Goal: Transaction & Acquisition: Book appointment/travel/reservation

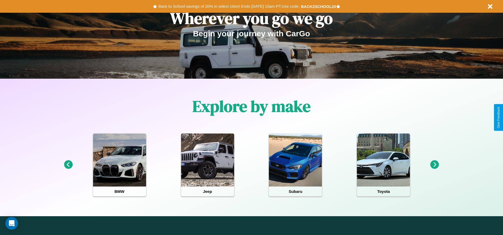
scroll to position [110, 0]
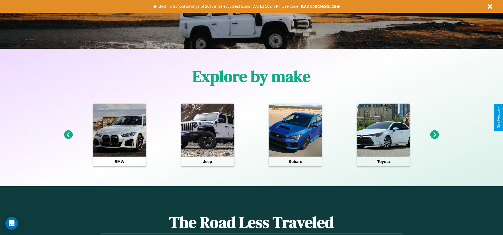
click at [435, 135] on icon at bounding box center [434, 134] width 9 height 9
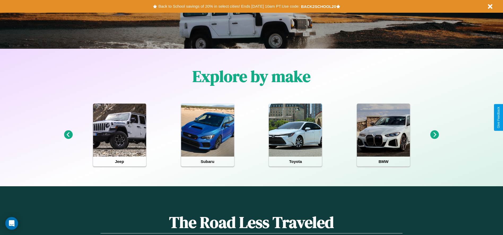
click at [435, 135] on icon at bounding box center [434, 134] width 9 height 9
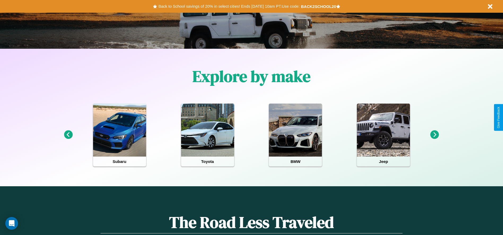
click at [435, 135] on icon at bounding box center [434, 134] width 9 height 9
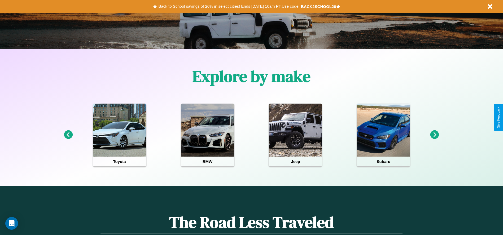
click at [435, 135] on icon at bounding box center [434, 134] width 9 height 9
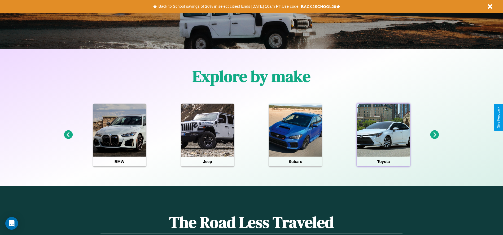
click at [383, 135] on div at bounding box center [383, 130] width 53 height 53
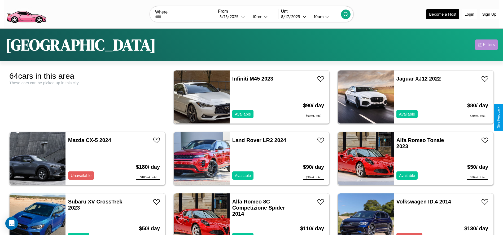
click at [486, 45] on div "Filters" at bounding box center [489, 44] width 12 height 5
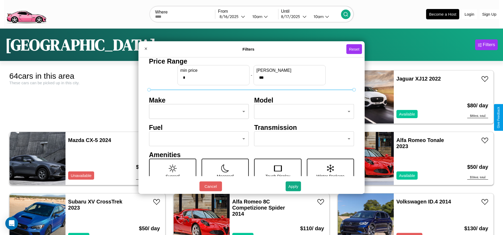
click at [197, 112] on body "CarGo Where From 8 / 16 / 2025 10am Until 8 / 17 / 2025 10am Become a Host Logi…" at bounding box center [251, 134] width 503 height 268
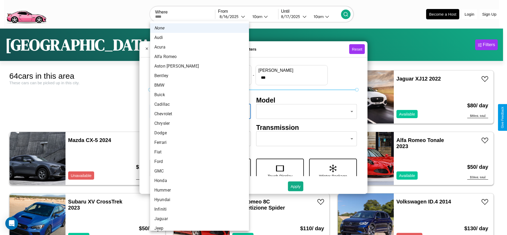
click at [198, 95] on li "Buick" at bounding box center [199, 95] width 99 height 10
type input "*****"
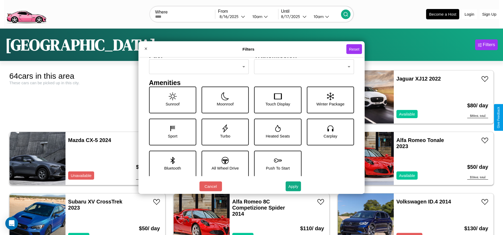
scroll to position [73, 0]
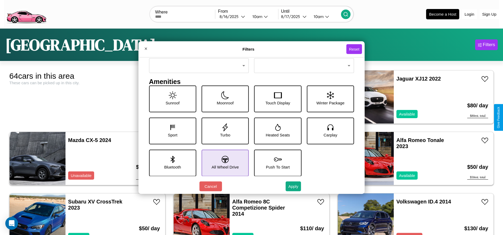
click at [223, 163] on icon at bounding box center [225, 159] width 7 height 7
click at [171, 163] on icon at bounding box center [172, 159] width 4 height 7
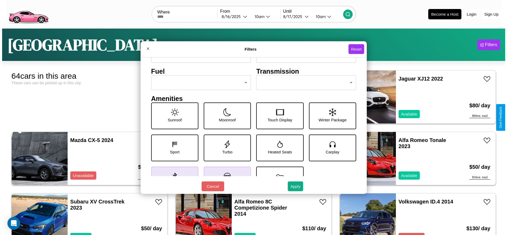
scroll to position [55, 0]
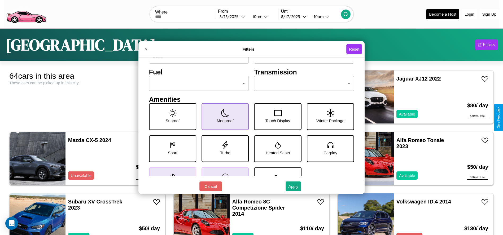
click at [223, 117] on icon at bounding box center [225, 113] width 8 height 8
click at [171, 117] on icon at bounding box center [173, 113] width 8 height 8
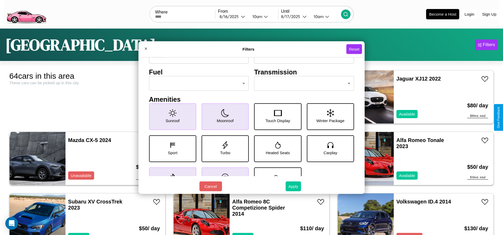
click at [293, 186] on button "Apply" at bounding box center [293, 187] width 15 height 10
